Goal: Task Accomplishment & Management: Manage account settings

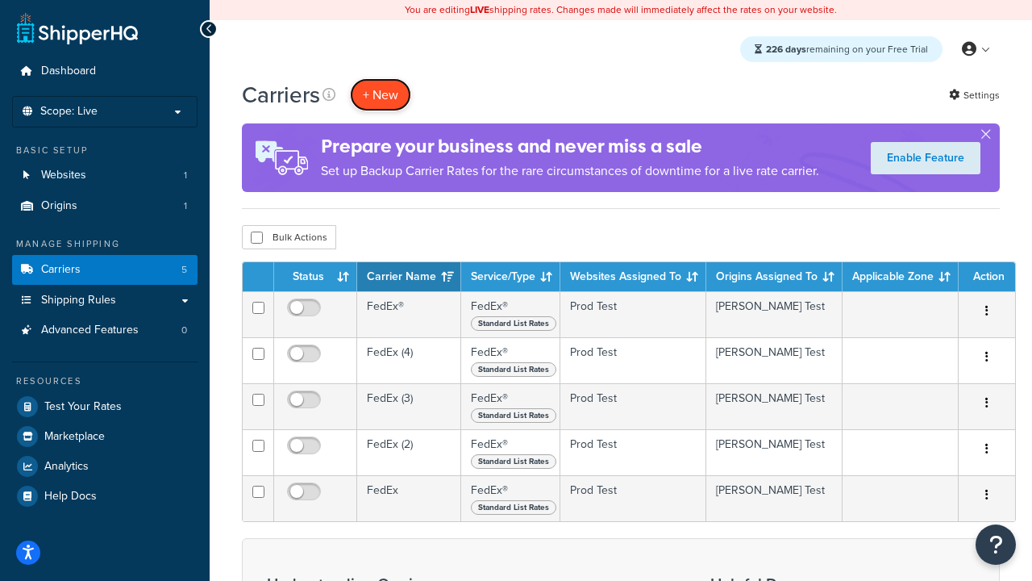
click at [381, 94] on button "+ New" at bounding box center [380, 94] width 61 height 33
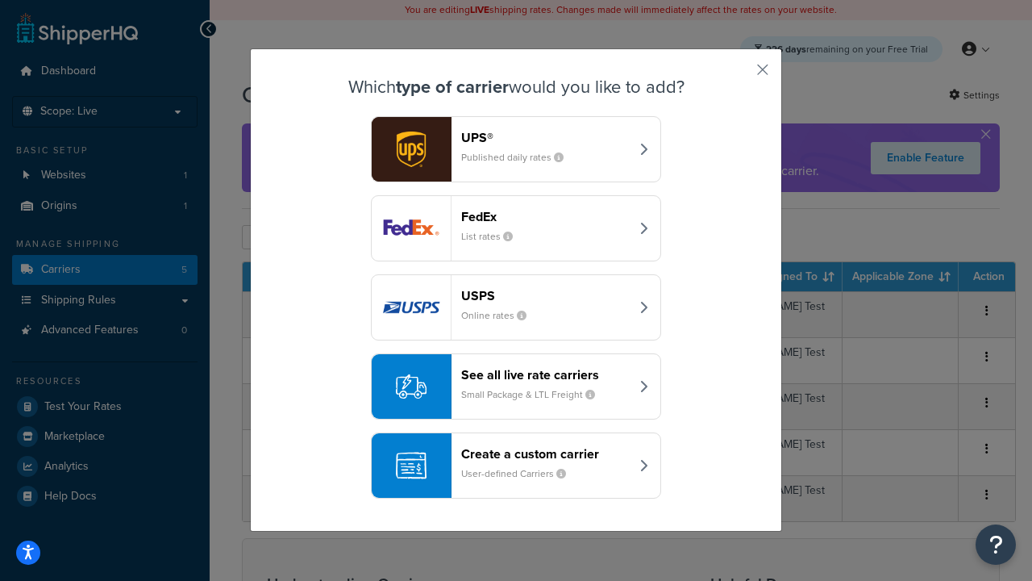
click at [516, 228] on div "FedEx List rates" at bounding box center [545, 228] width 169 height 39
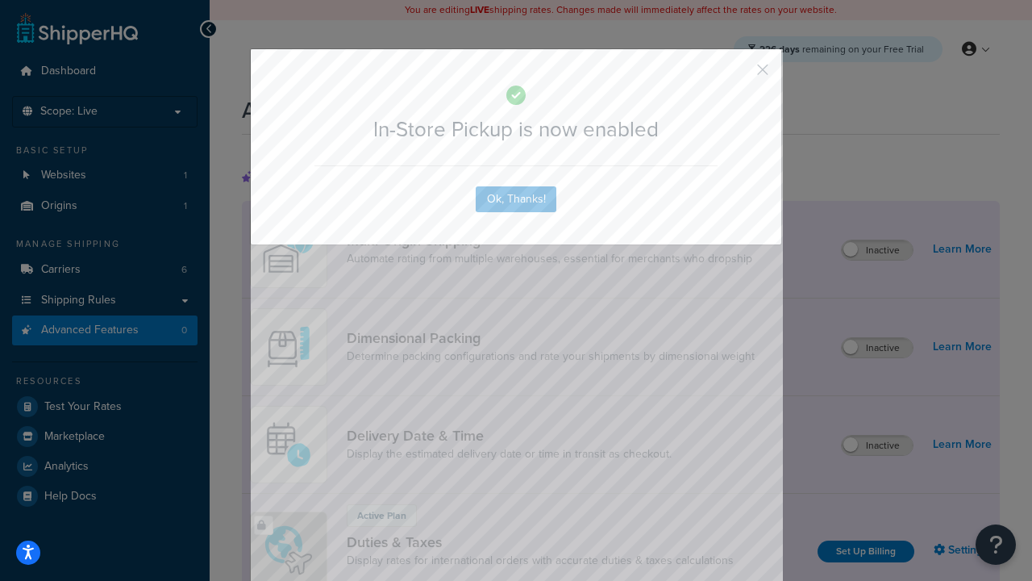
scroll to position [522, 0]
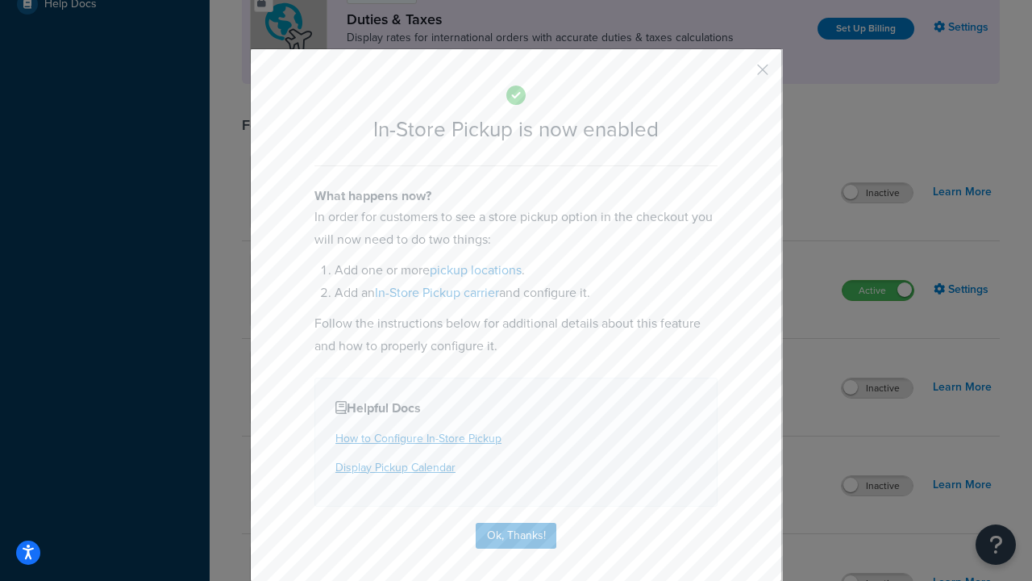
click at [739, 75] on button "button" at bounding box center [739, 75] width 4 height 4
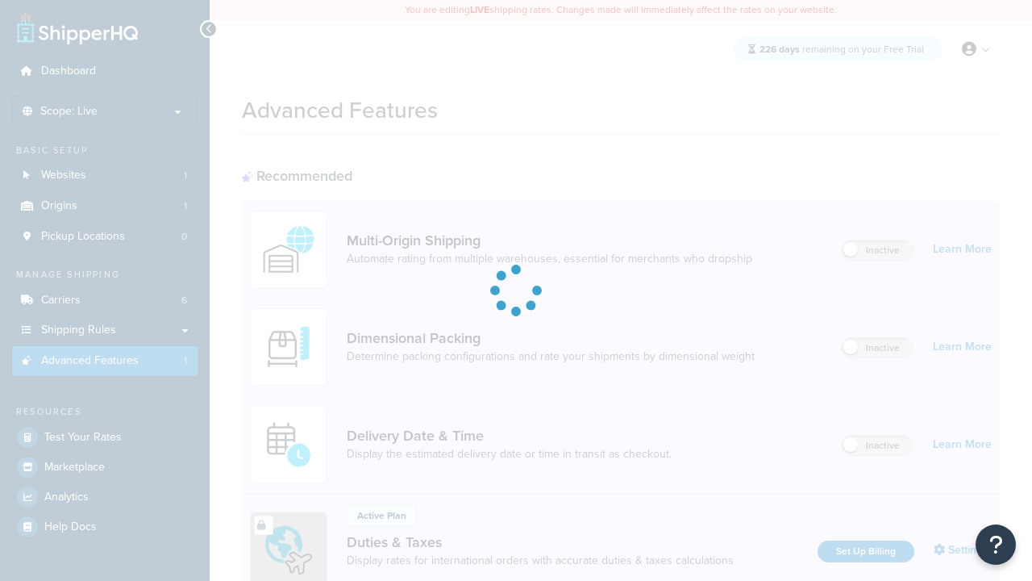
scroll to position [522, 0]
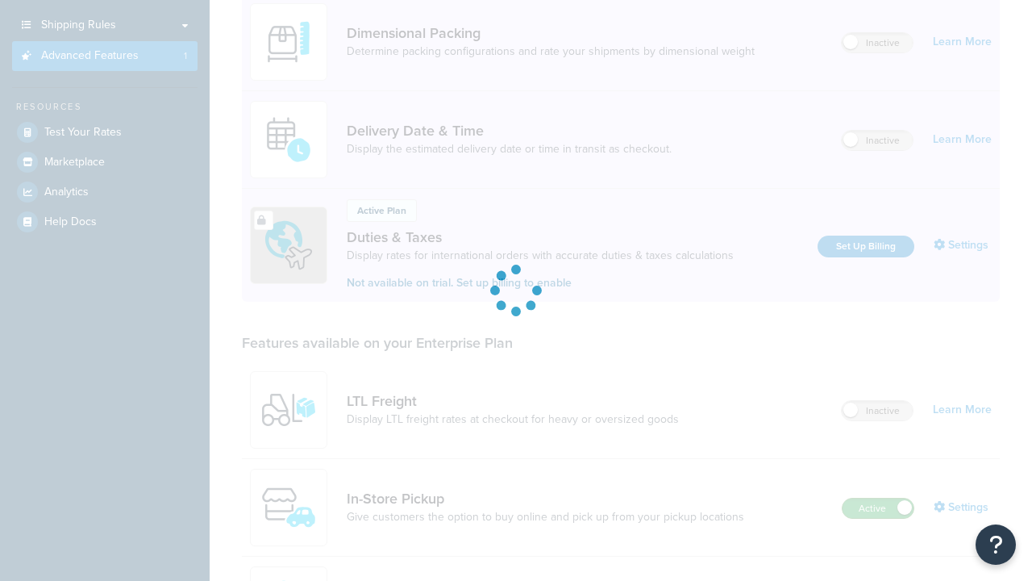
click at [878, 498] on label "Active" at bounding box center [878, 507] width 71 height 19
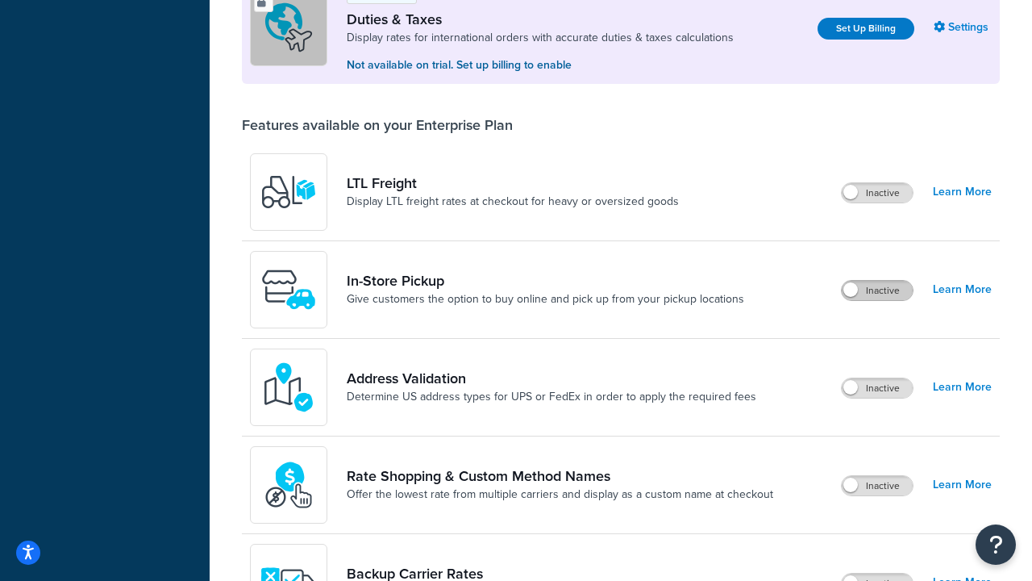
scroll to position [492, 0]
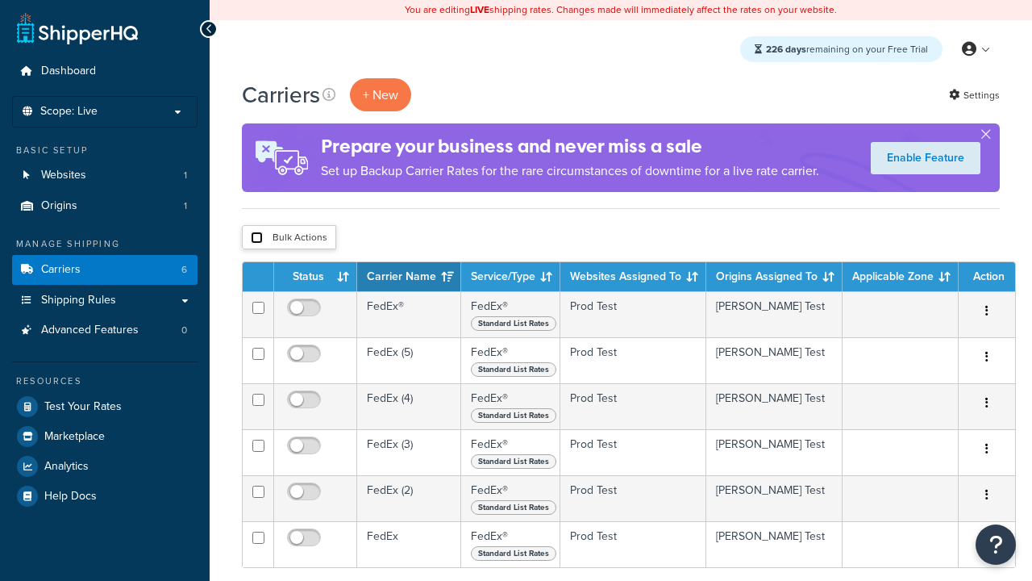
click at [256, 238] on input "checkbox" at bounding box center [257, 237] width 12 height 12
checkbox input "true"
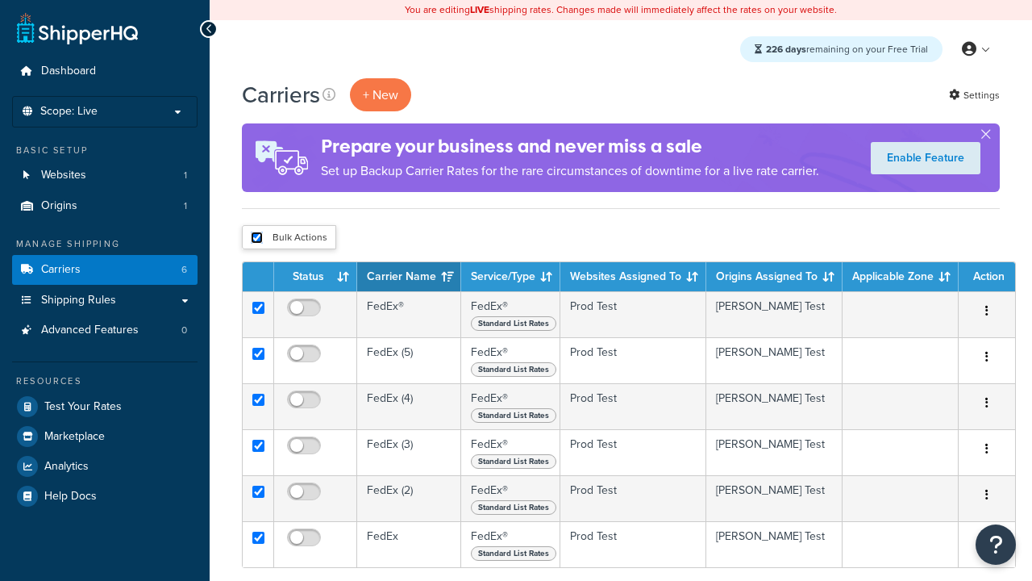
checkbox input "true"
click at [0, 0] on button "Delete" at bounding box center [0, 0] width 0 height 0
